Goal: Task Accomplishment & Management: Use online tool/utility

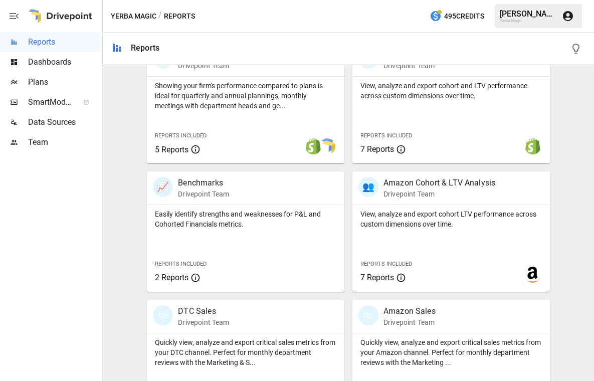
scroll to position [396, 0]
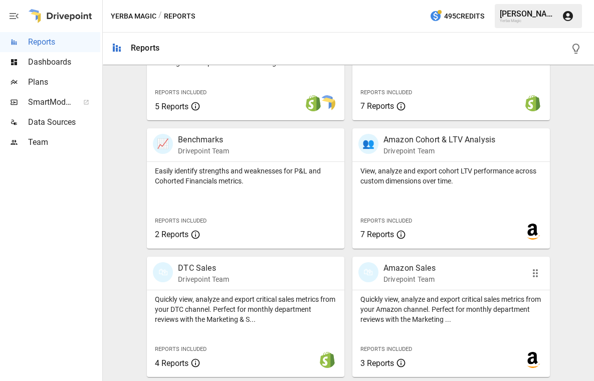
click at [445, 263] on div "🛍 Amazon Sales Drivepoint Team" at bounding box center [436, 273] width 155 height 22
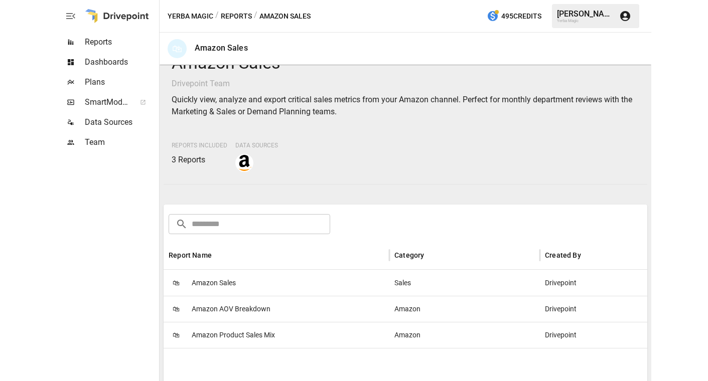
scroll to position [66, 0]
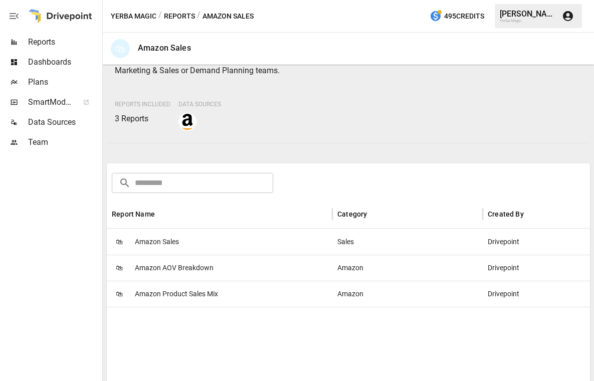
click at [158, 247] on span "Amazon Sales" at bounding box center [157, 242] width 44 height 26
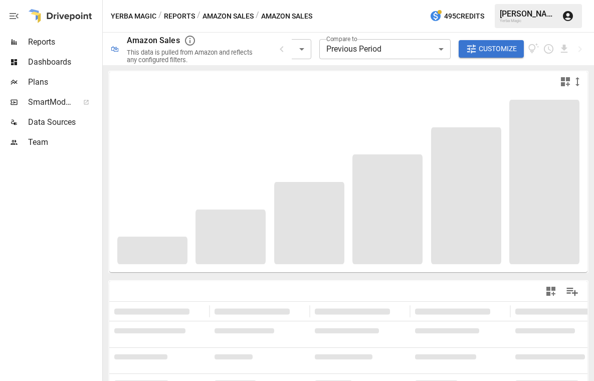
click at [283, 55] on div "**********" at bounding box center [431, 49] width 311 height 33
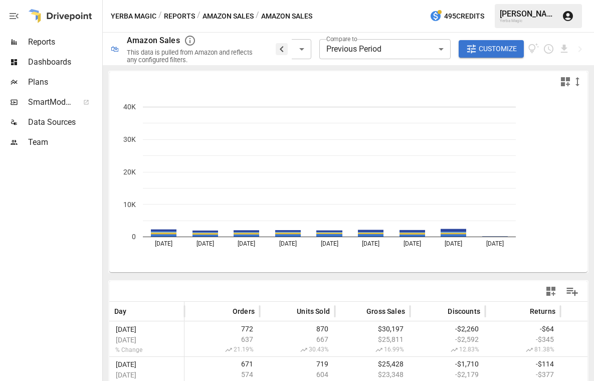
click at [283, 49] on icon "button" at bounding box center [282, 49] width 12 height 12
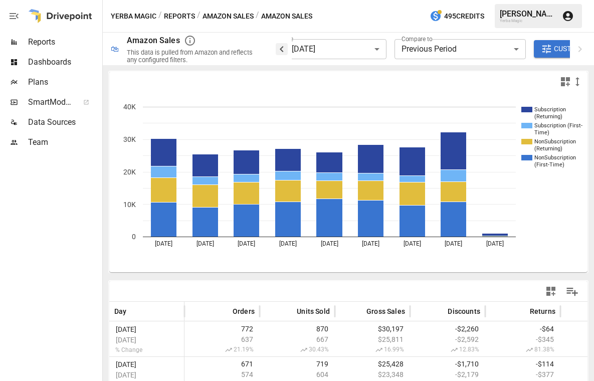
click at [283, 49] on icon "button" at bounding box center [282, 49] width 12 height 12
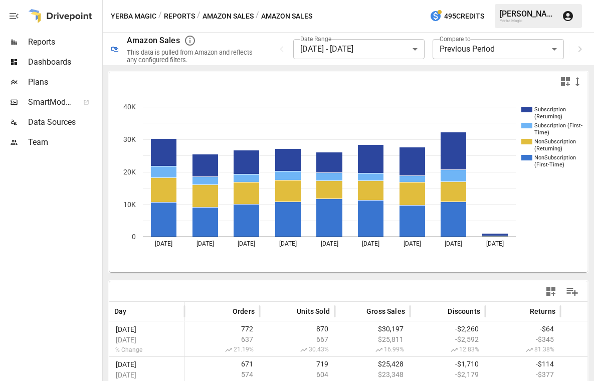
click at [369, 0] on body "**********" at bounding box center [297, 0] width 594 height 0
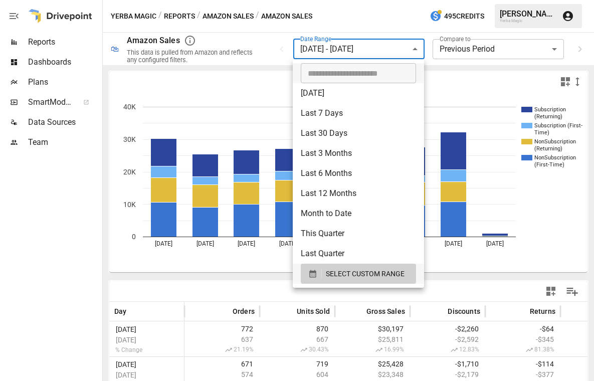
click at [350, 97] on li "[DATE]" at bounding box center [358, 93] width 131 height 20
type input "*********"
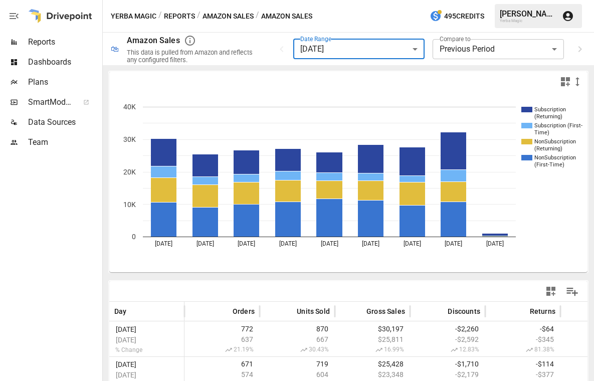
click at [384, 27] on div "Yerba Magic / Reports / Amazon Sales / Amazon Sales 495 Credits [PERSON_NAME] Y…" at bounding box center [349, 16] width 492 height 32
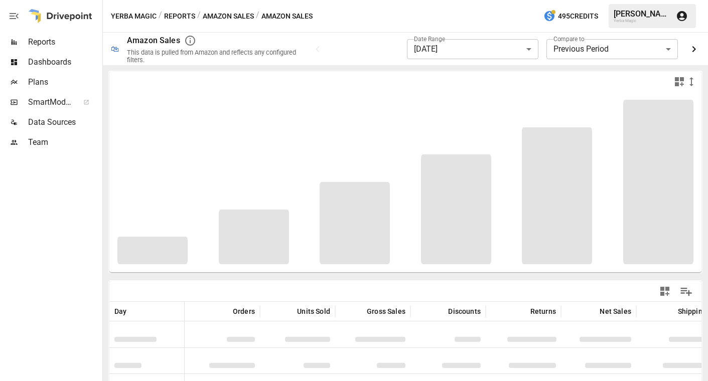
click at [594, 49] on icon "button" at bounding box center [694, 49] width 12 height 12
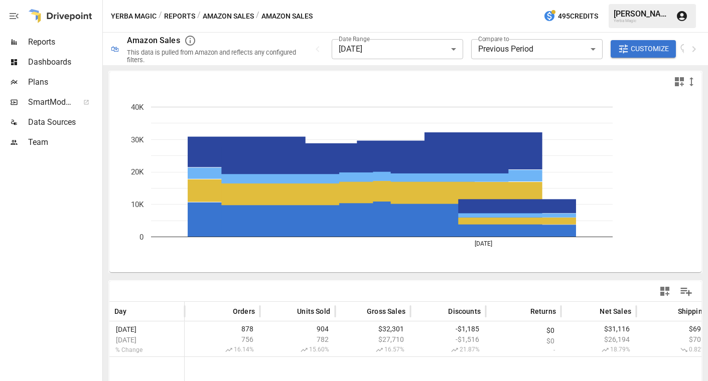
click at [594, 51] on span "Customize" at bounding box center [650, 49] width 38 height 13
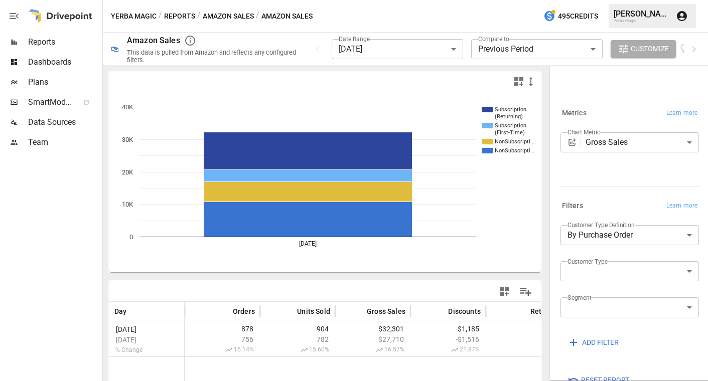
scroll to position [87, 0]
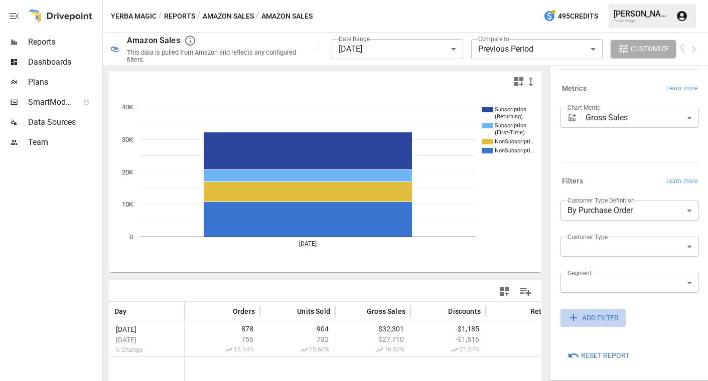
click at [594, 316] on span "ADD FILTER" at bounding box center [600, 318] width 37 height 13
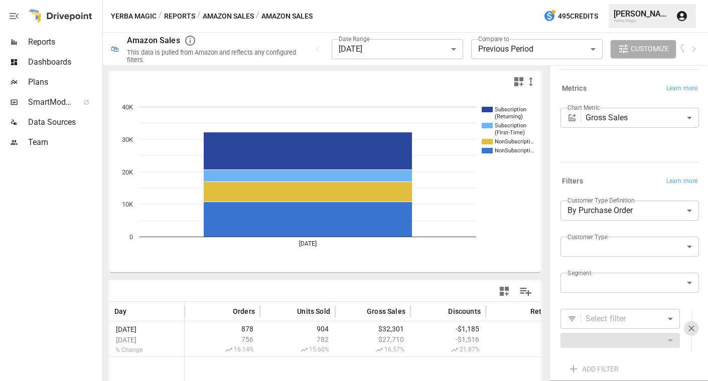
scroll to position [138, 0]
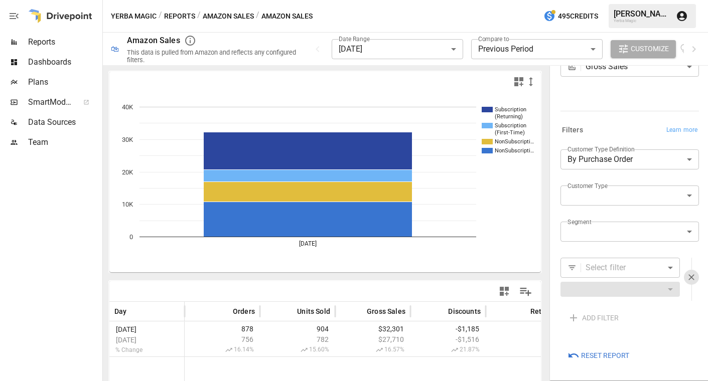
click at [594, 0] on body "**********" at bounding box center [354, 0] width 708 height 0
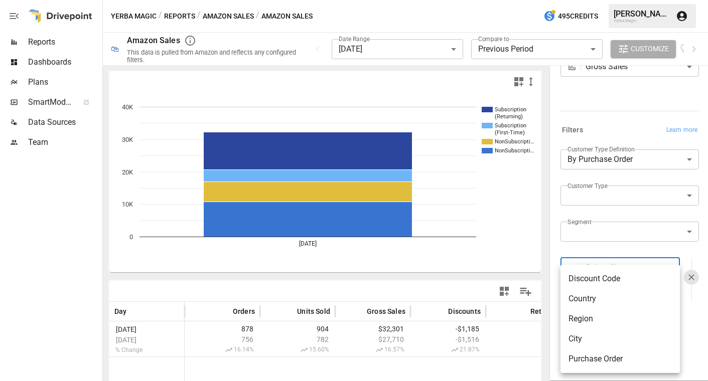
click at [554, 246] on div at bounding box center [354, 190] width 708 height 381
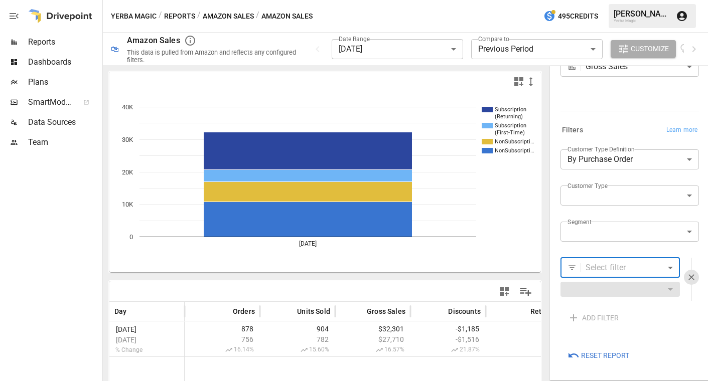
scroll to position [114, 0]
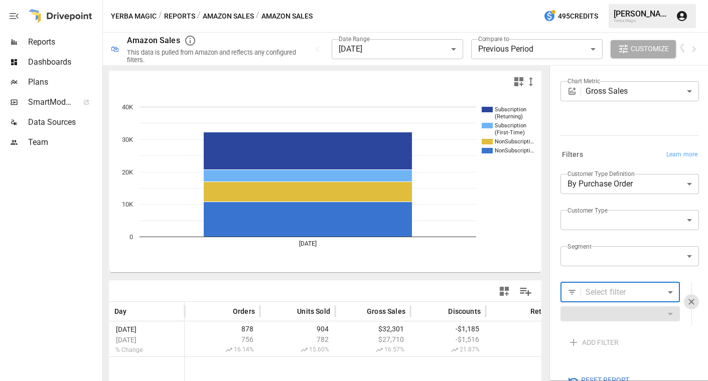
click at [556, 250] on div "**********" at bounding box center [627, 269] width 142 height 198
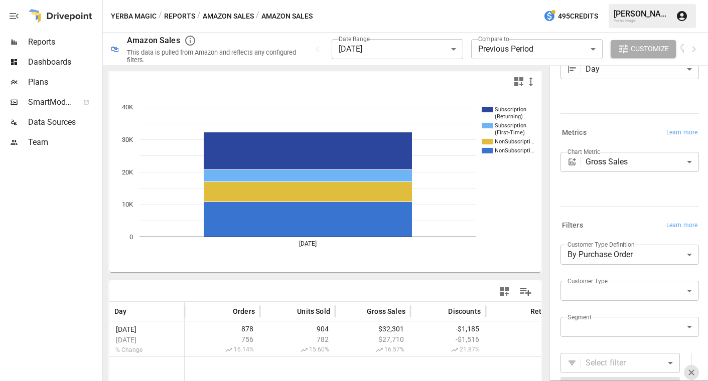
scroll to position [0, 0]
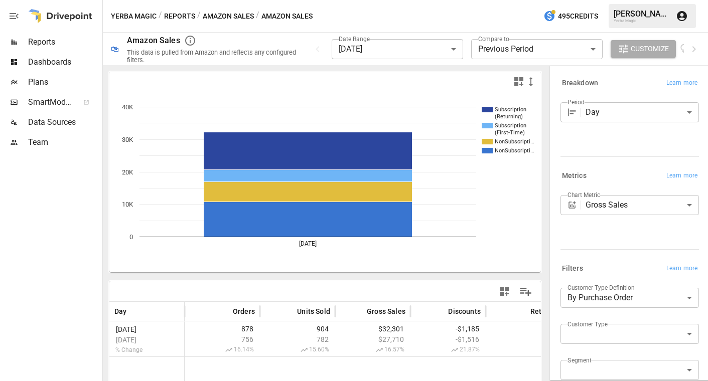
click at [594, 55] on button "Customize" at bounding box center [642, 49] width 65 height 18
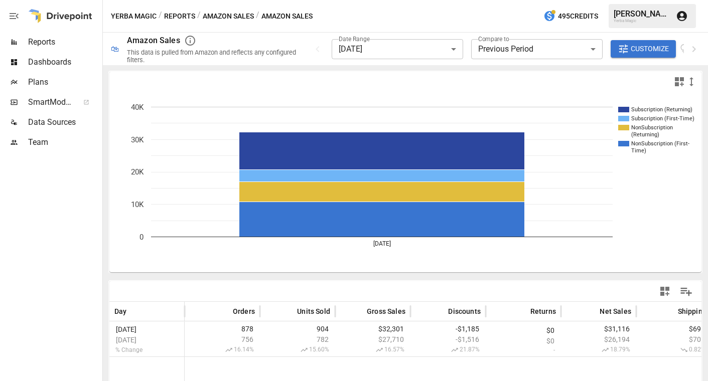
click at [188, 46] on icon "button" at bounding box center [190, 41] width 12 height 12
click at [409, 19] on div "Yerba Magic / Reports / Amazon Sales / Amazon Sales 495 Credits [PERSON_NAME] Y…" at bounding box center [405, 16] width 605 height 32
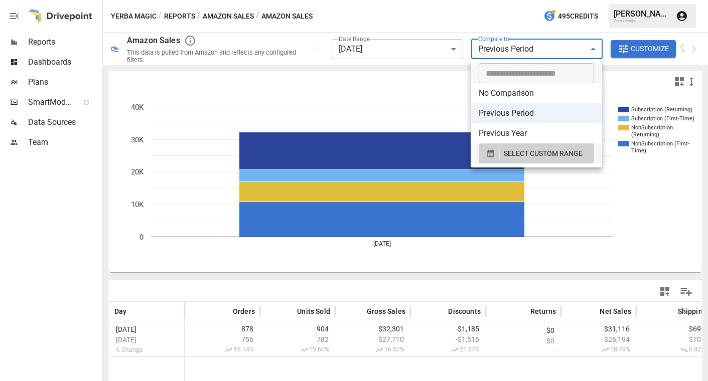
click at [555, 0] on body "**********" at bounding box center [354, 0] width 708 height 0
click at [540, 97] on li "No Comparison" at bounding box center [536, 93] width 131 height 20
type input "**********"
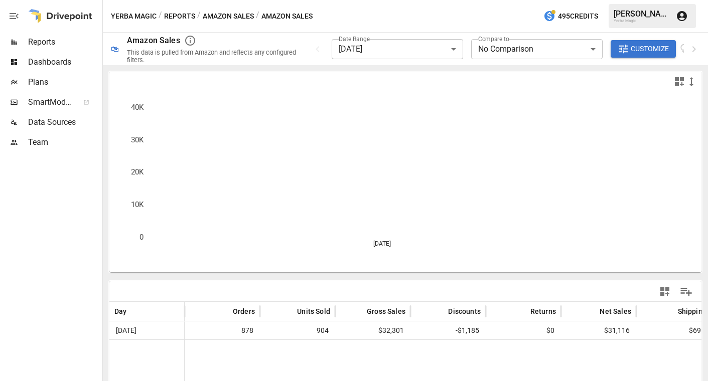
click at [494, 10] on div "Yerba Magic / Reports / Amazon Sales / Amazon Sales 495 Credits [PERSON_NAME] Y…" at bounding box center [405, 16] width 605 height 32
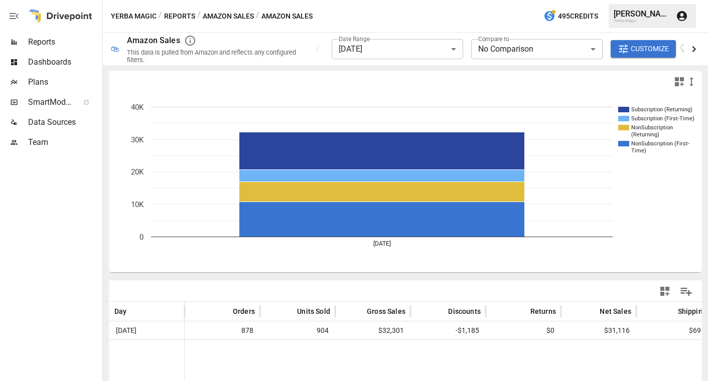
click at [594, 50] on icon "button" at bounding box center [694, 49] width 12 height 12
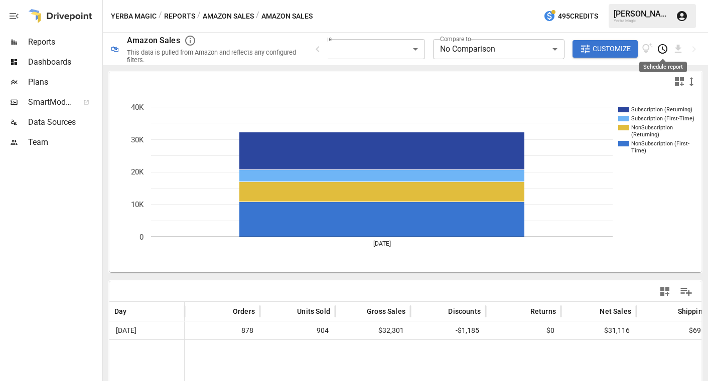
click at [594, 51] on icon "Schedule report" at bounding box center [663, 49] width 12 height 12
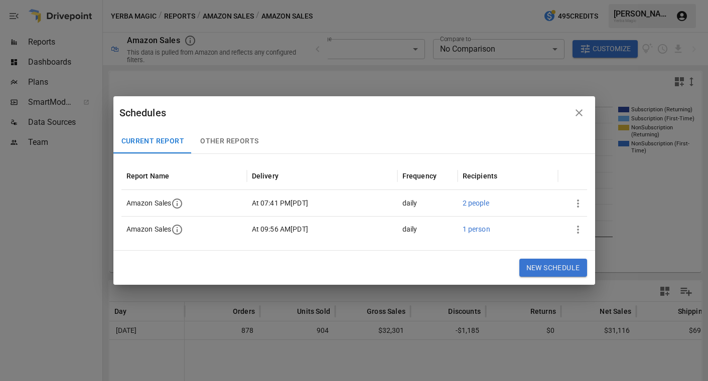
click at [477, 201] on span "2 people" at bounding box center [475, 203] width 27 height 8
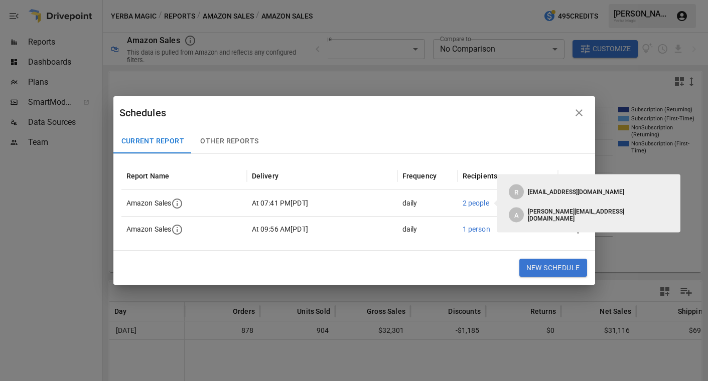
click at [476, 226] on span "1 person" at bounding box center [476, 229] width 28 height 8
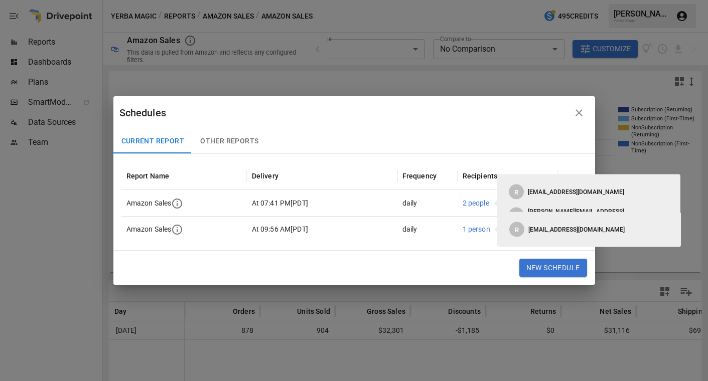
click at [300, 230] on span "At 09:56 AM [ PDT ]" at bounding box center [280, 230] width 56 height 26
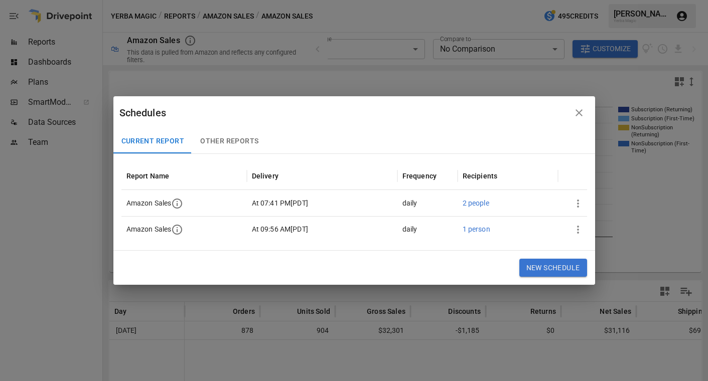
click at [434, 203] on div "daily" at bounding box center [427, 203] width 60 height 26
click at [487, 205] on span "2 people" at bounding box center [475, 203] width 27 height 8
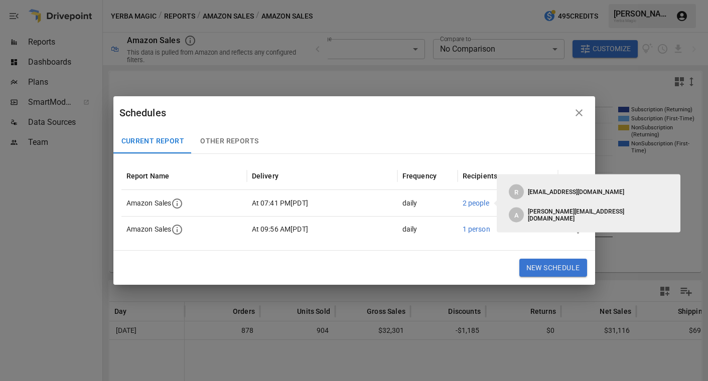
click at [478, 230] on span "1 person" at bounding box center [476, 229] width 28 height 8
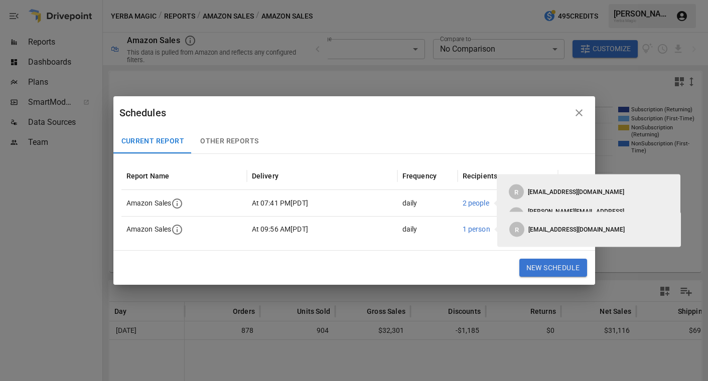
click at [516, 133] on div "Current Report Other Reports" at bounding box center [354, 141] width 482 height 24
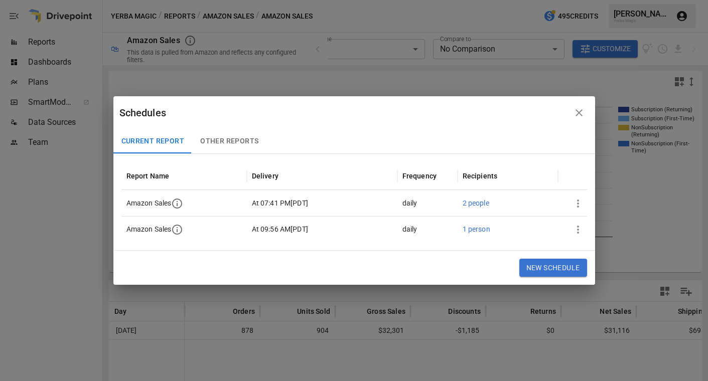
click at [473, 206] on span "2 people" at bounding box center [475, 203] width 27 height 8
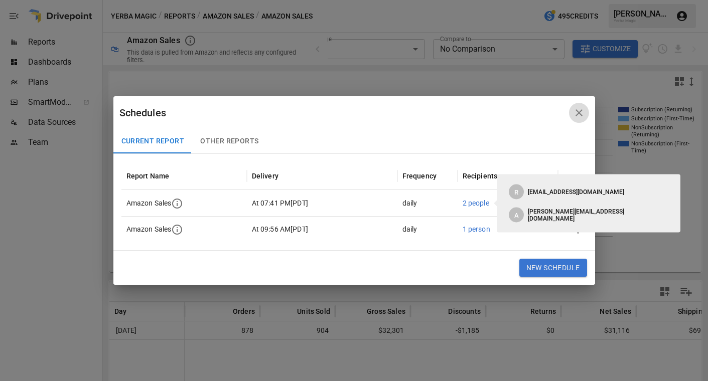
click at [578, 113] on icon "button" at bounding box center [579, 113] width 12 height 12
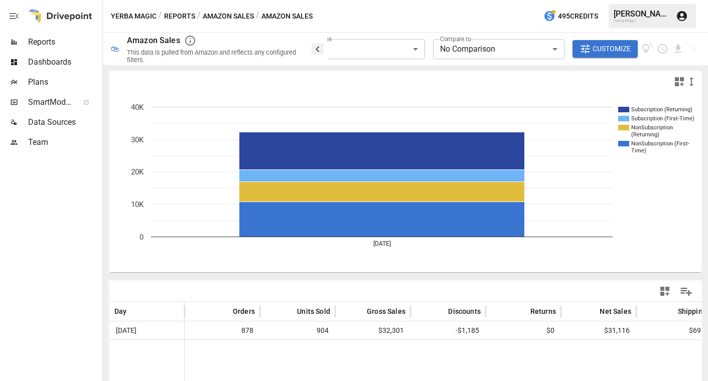
click at [319, 48] on icon "button" at bounding box center [318, 49] width 12 height 12
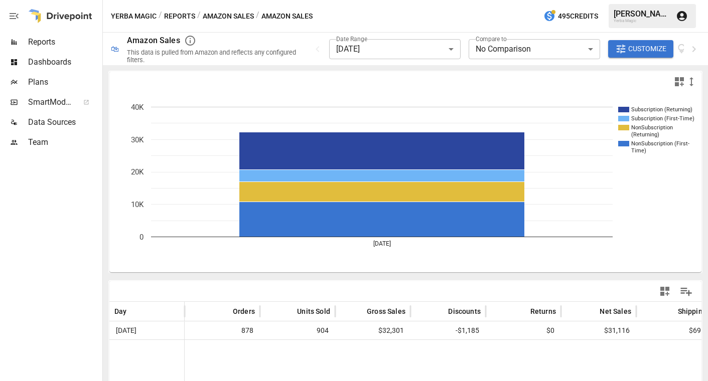
click at [182, 15] on button "Reports" at bounding box center [179, 16] width 31 height 13
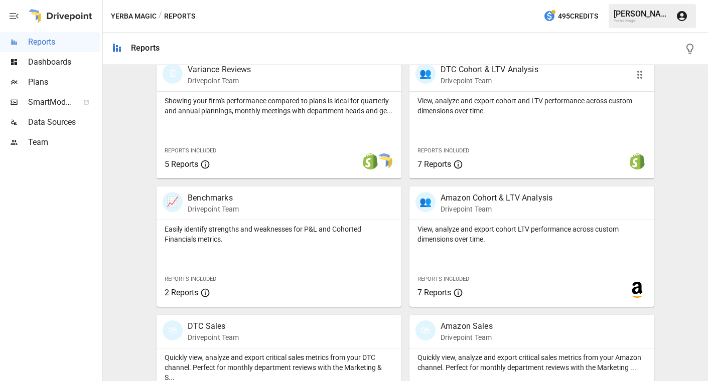
scroll to position [396, 0]
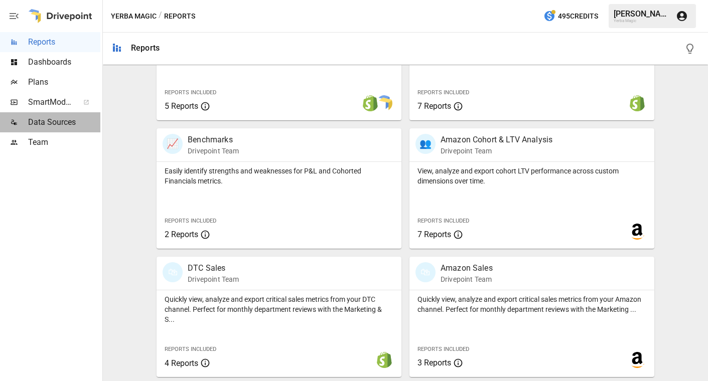
click at [75, 122] on span "Data Sources" at bounding box center [64, 122] width 72 height 12
